Goal: Check status

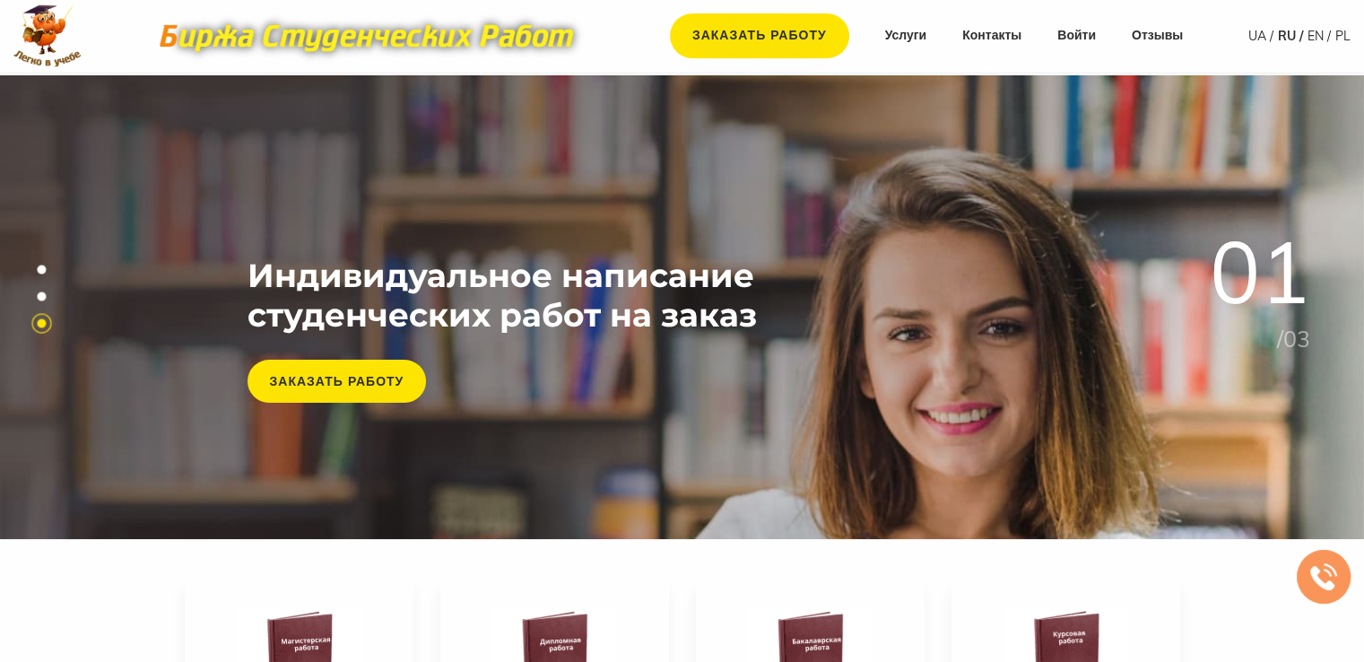
scroll to position [22, 0]
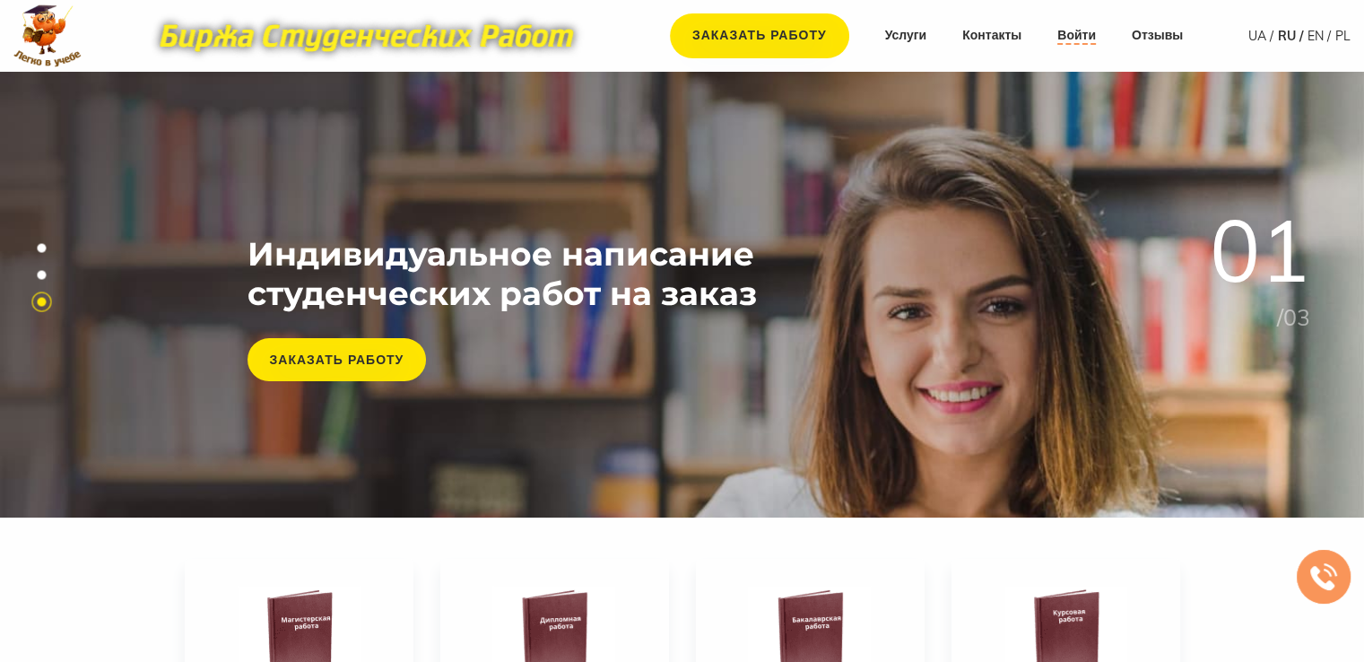
click at [1060, 35] on link "Войти" at bounding box center [1076, 36] width 39 height 18
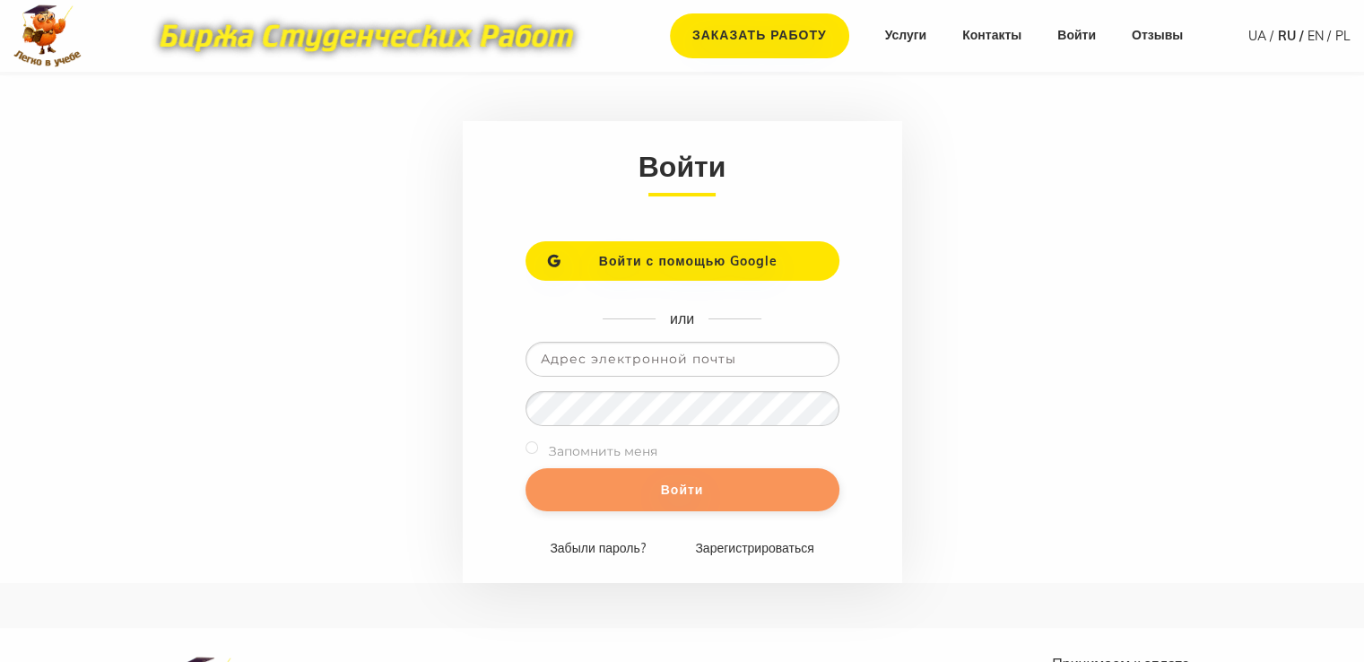
type input "vika.sttsnk@gmail.com"
click at [663, 481] on input "Войти" at bounding box center [682, 489] width 314 height 43
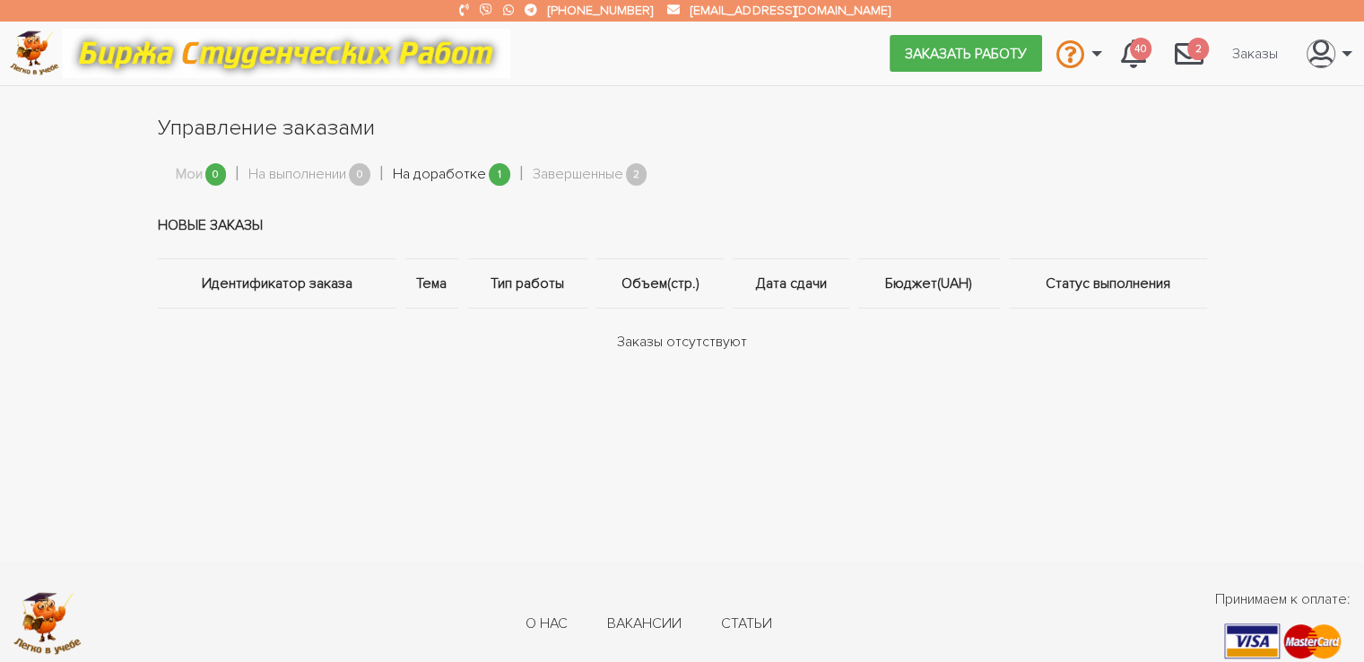
click at [472, 178] on link "На доработке" at bounding box center [439, 174] width 93 height 23
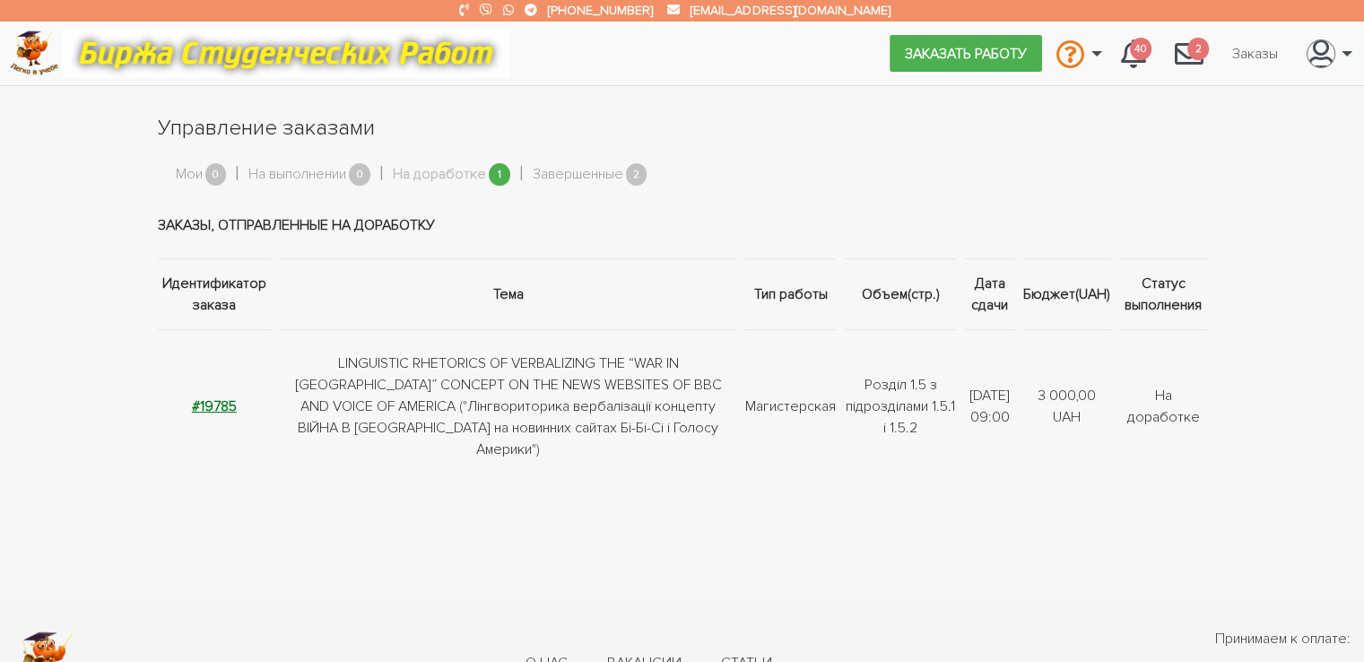
click at [222, 397] on strong "#19785" at bounding box center [214, 406] width 45 height 18
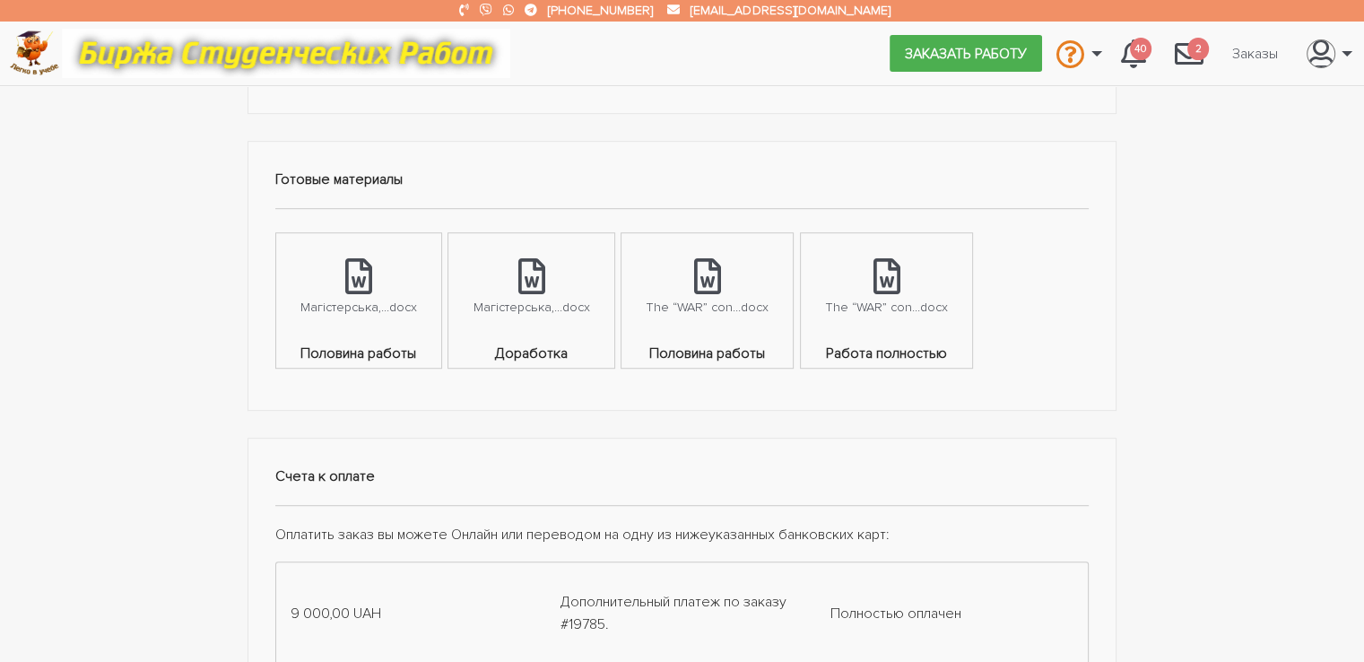
scroll to position [1133, 0]
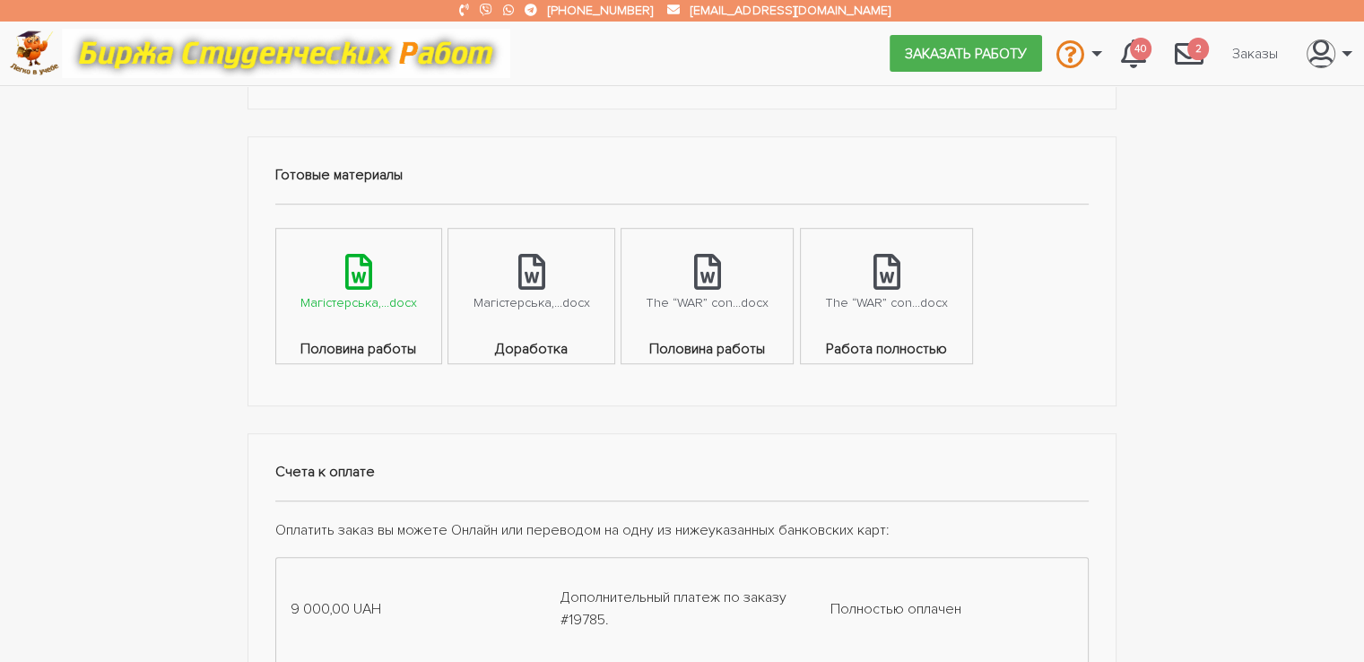
click at [366, 292] on div "Магістерська,...docx" at bounding box center [358, 302] width 117 height 21
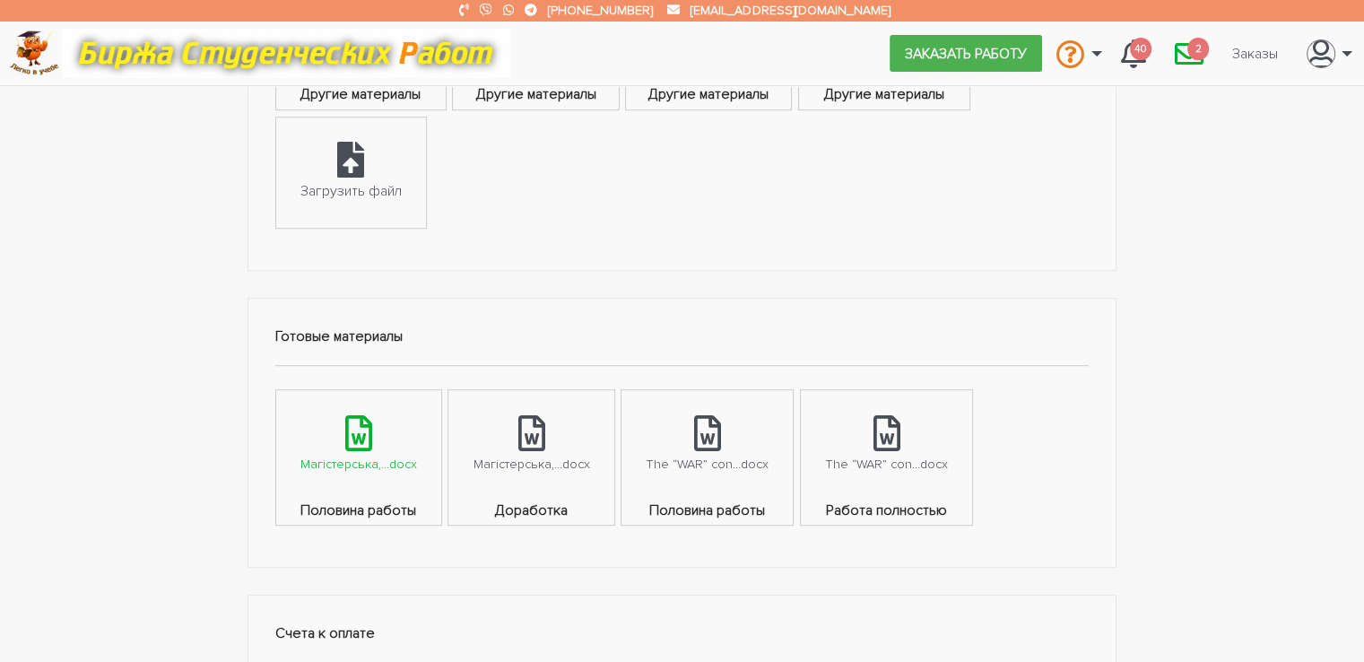
scroll to position [964, 0]
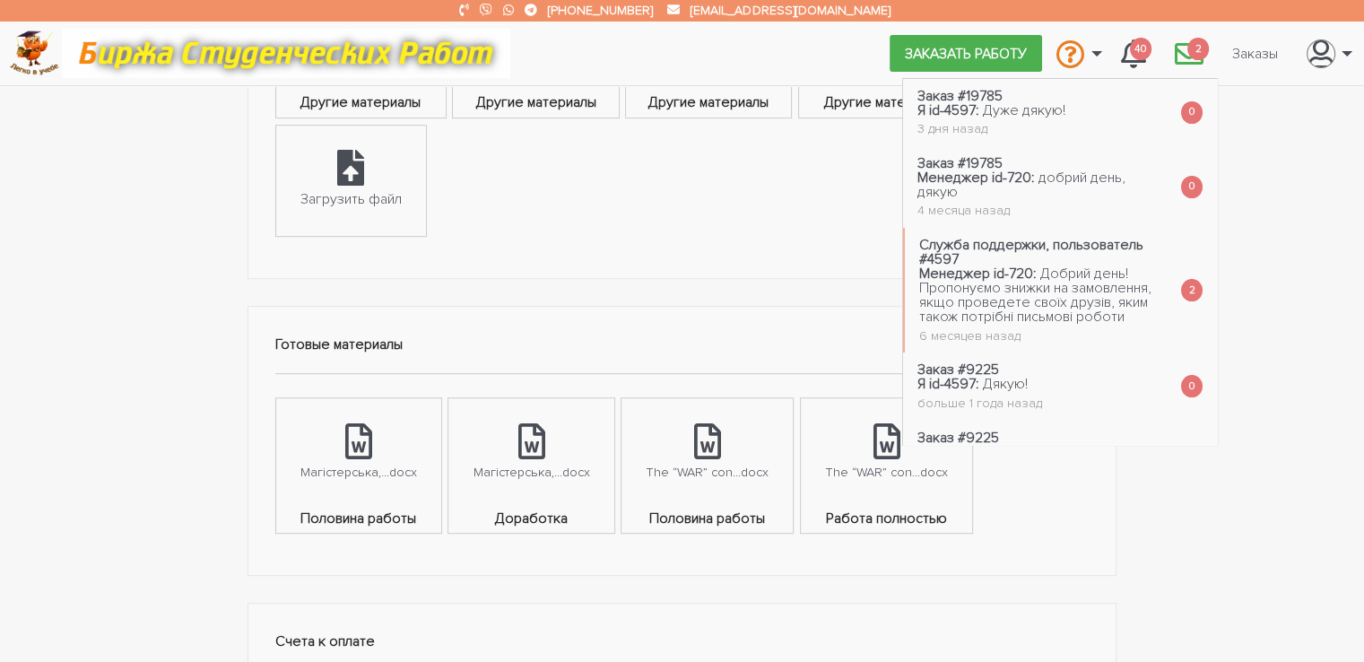
click at [1183, 53] on icon "\a \a 2\a" at bounding box center [1188, 53] width 29 height 29
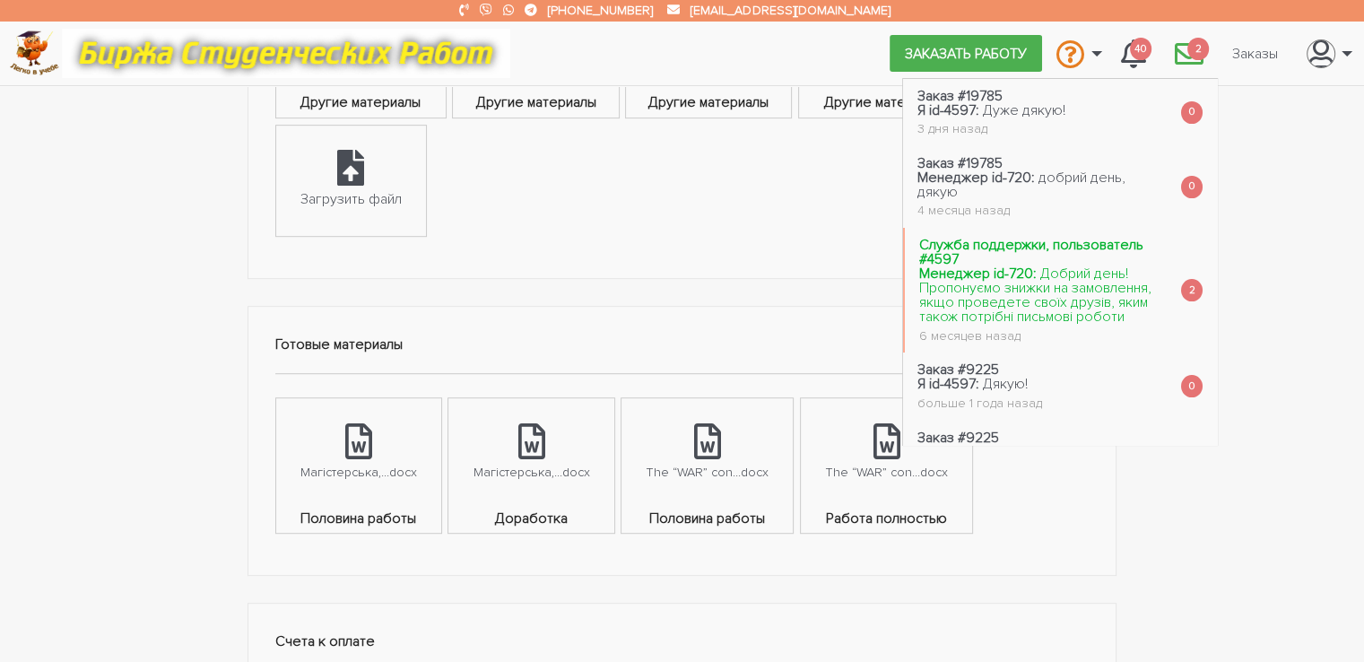
click at [1096, 299] on span "Добрий день! Пропонуємо знижки на замовлення, якщо проведете своїх друзів, яким…" at bounding box center [1035, 294] width 232 height 61
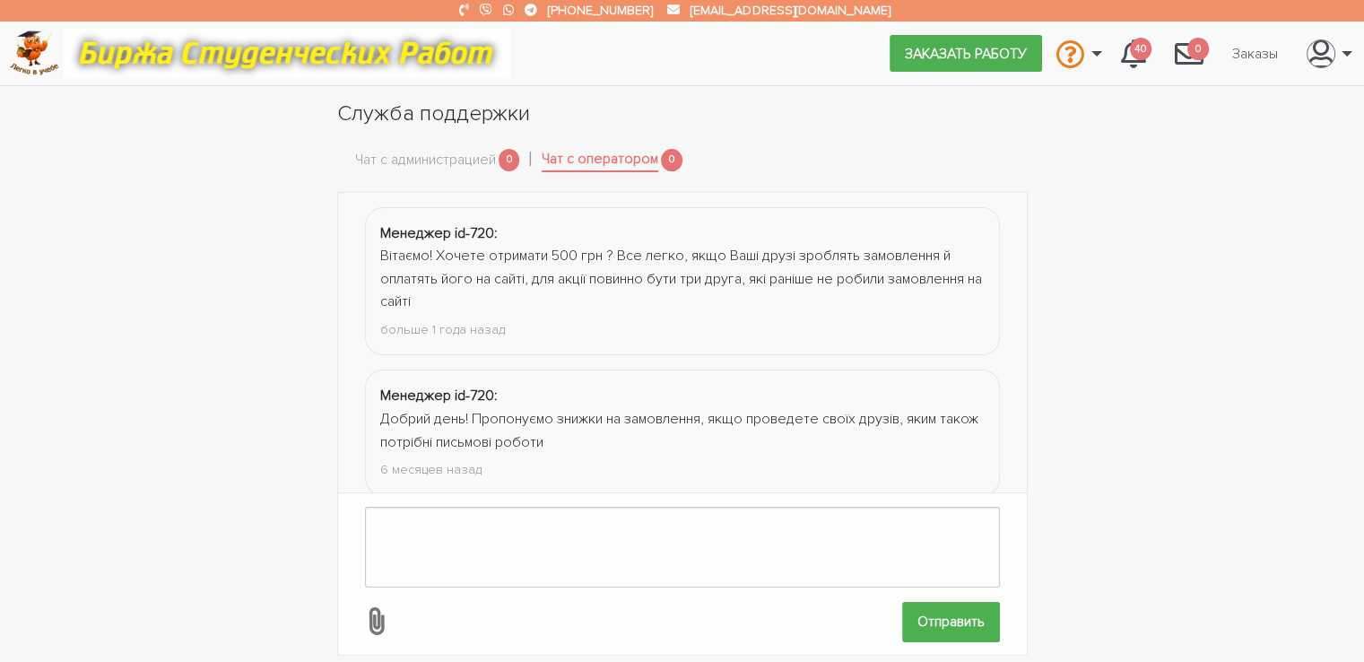
scroll to position [29, 0]
